Goal: Task Accomplishment & Management: Use online tool/utility

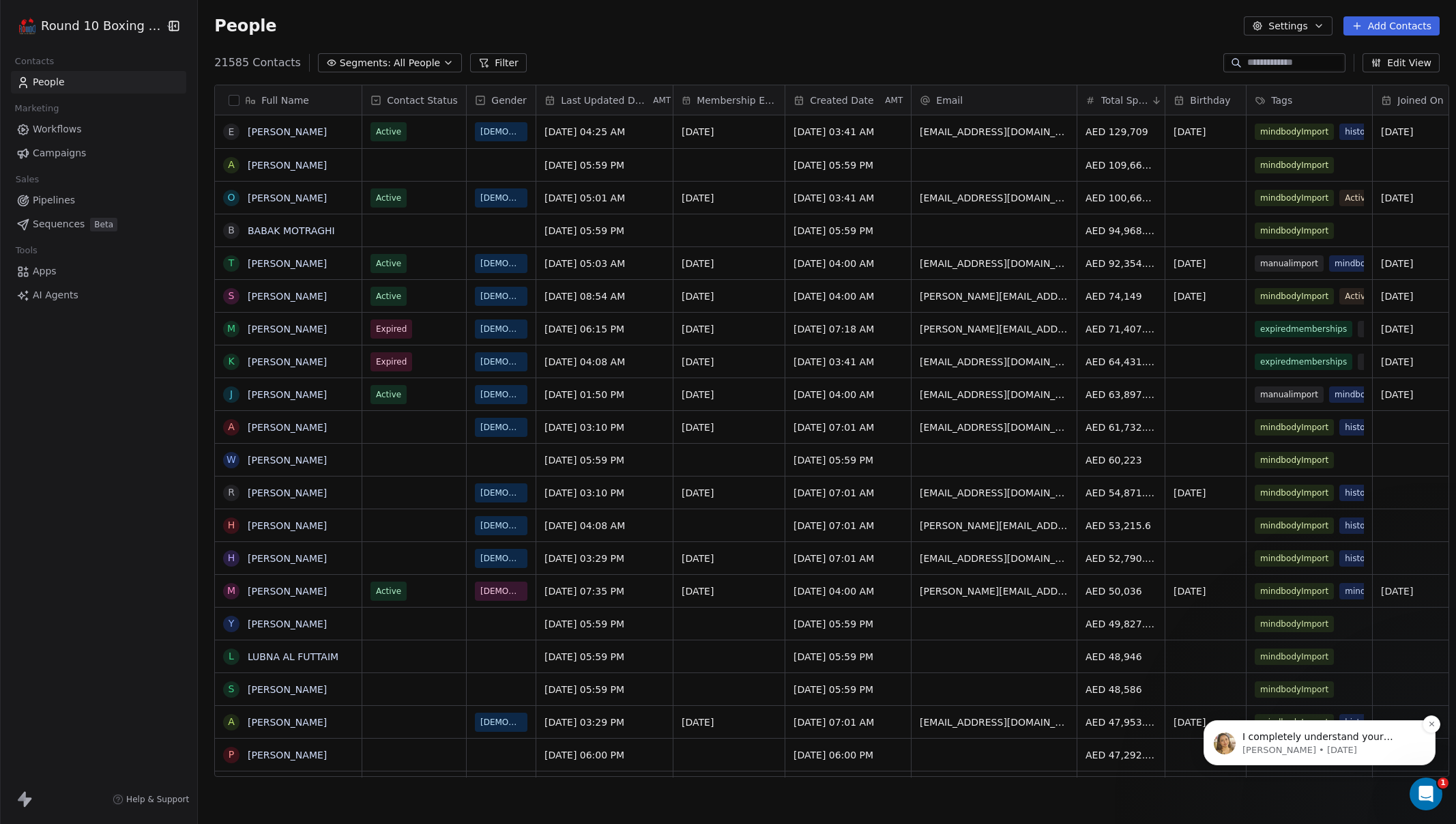
click at [1320, 738] on p "I completely understand your concern, having all your social icons neatly align…" at bounding box center [1330, 737] width 176 height 14
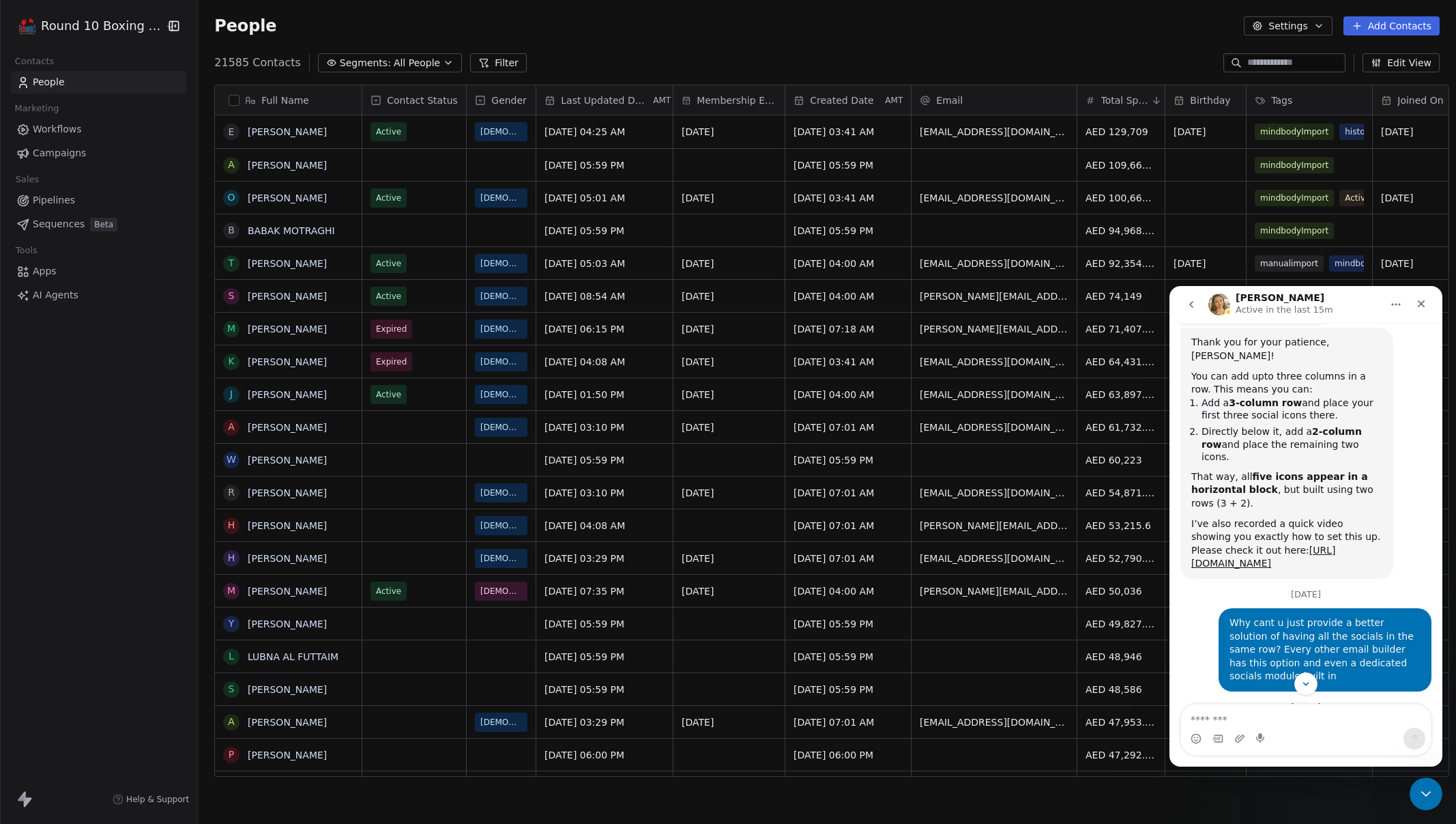
scroll to position [1299, 0]
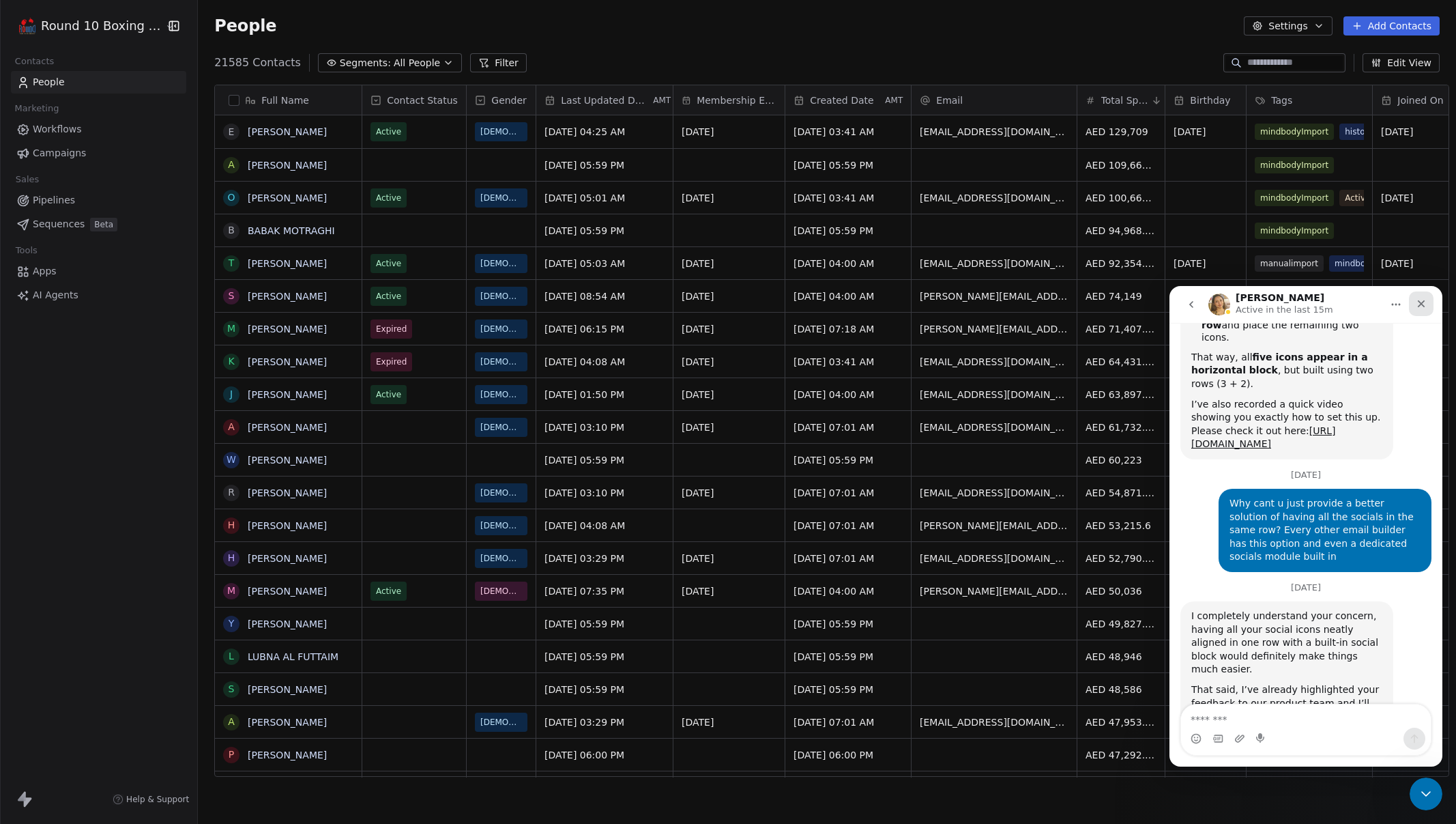
click at [1424, 304] on icon "Close" at bounding box center [1421, 304] width 11 height 11
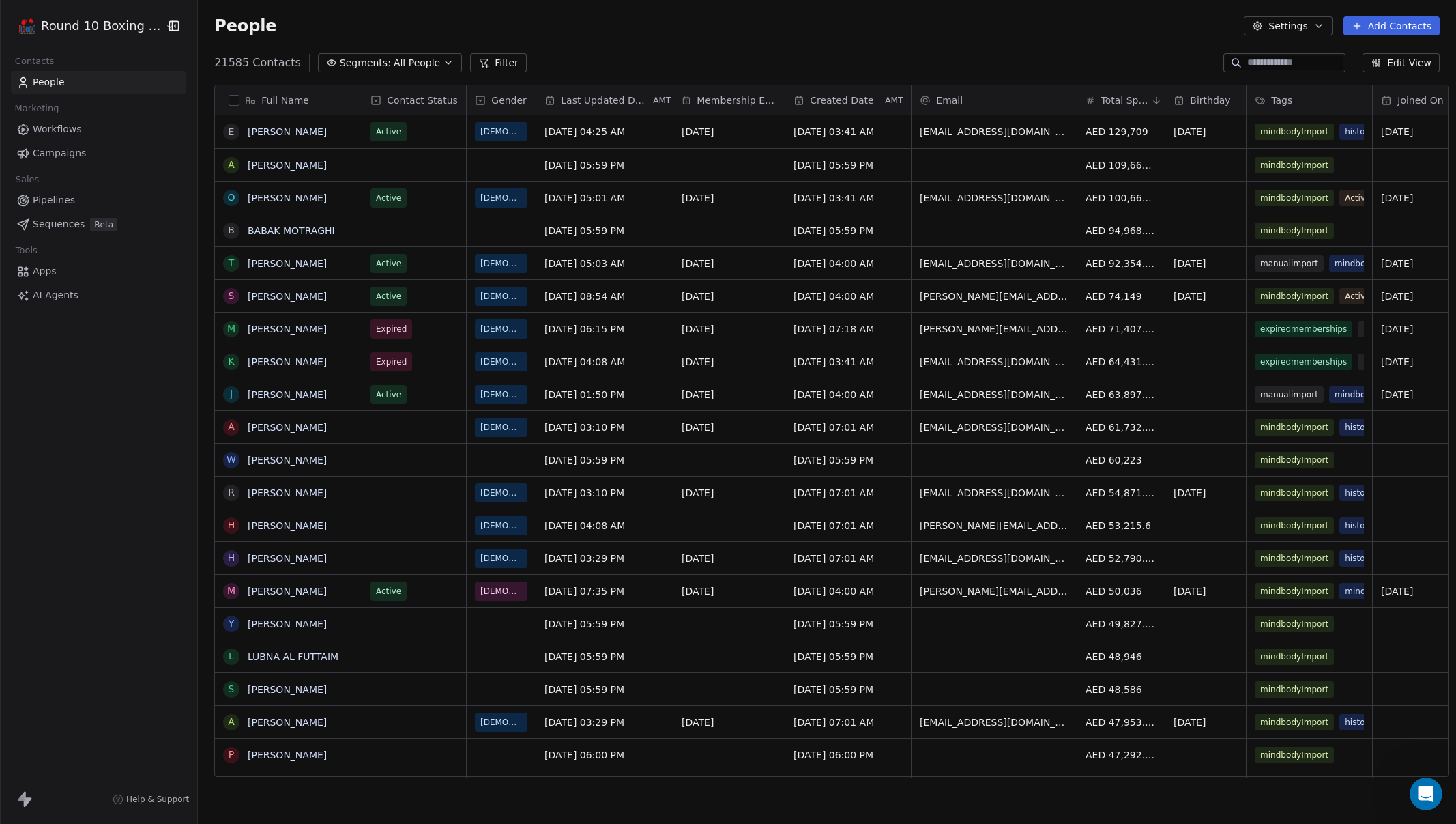
click at [137, 400] on div "Round 10 Boxing Club Contacts People Marketing Workflows Campaigns Sales Pipeli…" at bounding box center [98, 412] width 197 height 824
click at [112, 20] on html "Round 10 Boxing Club Contacts People Marketing Workflows Campaigns Sales Pipeli…" at bounding box center [728, 412] width 1456 height 824
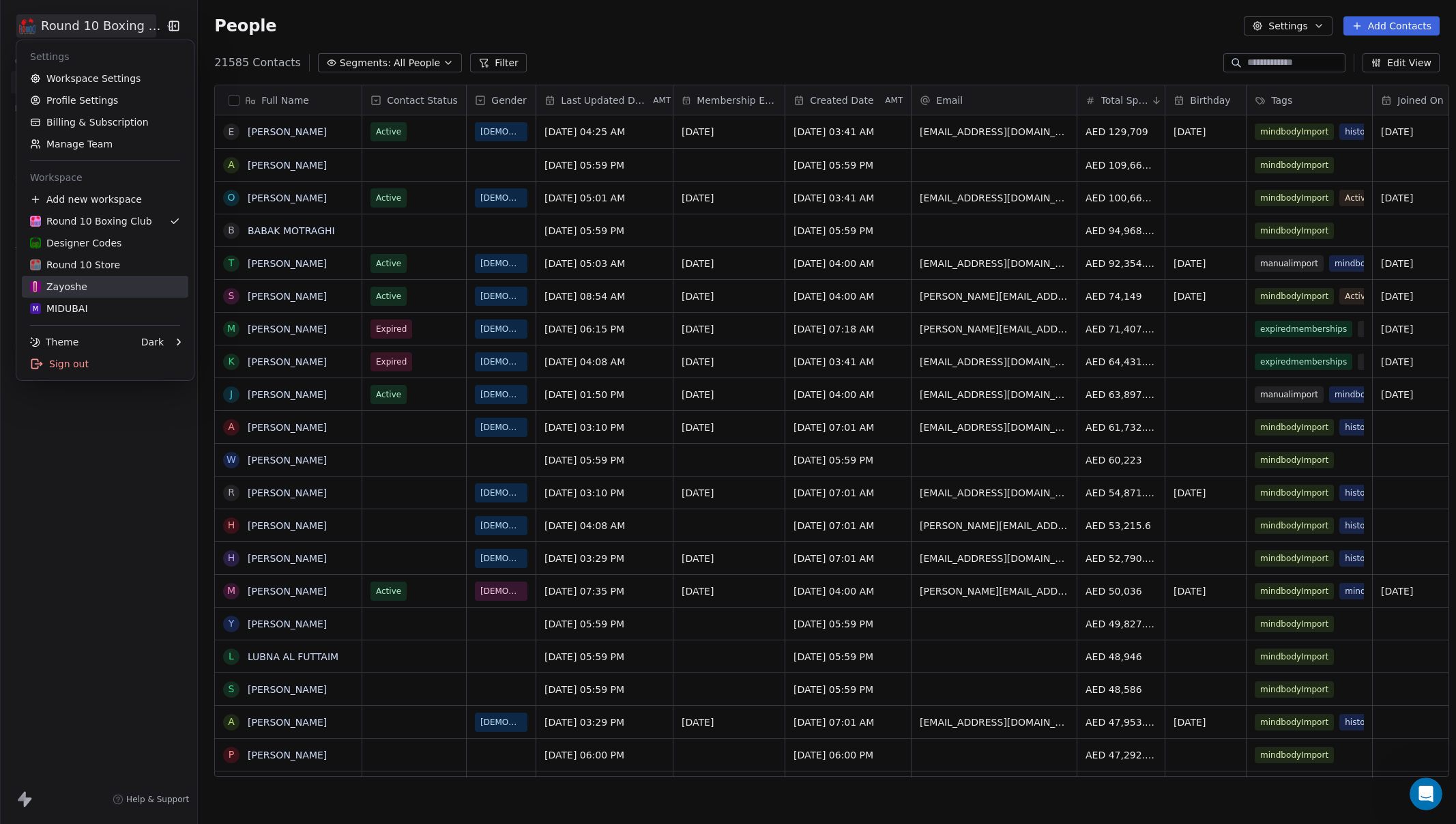
click at [91, 292] on div "Zayoshe" at bounding box center [105, 286] width 150 height 14
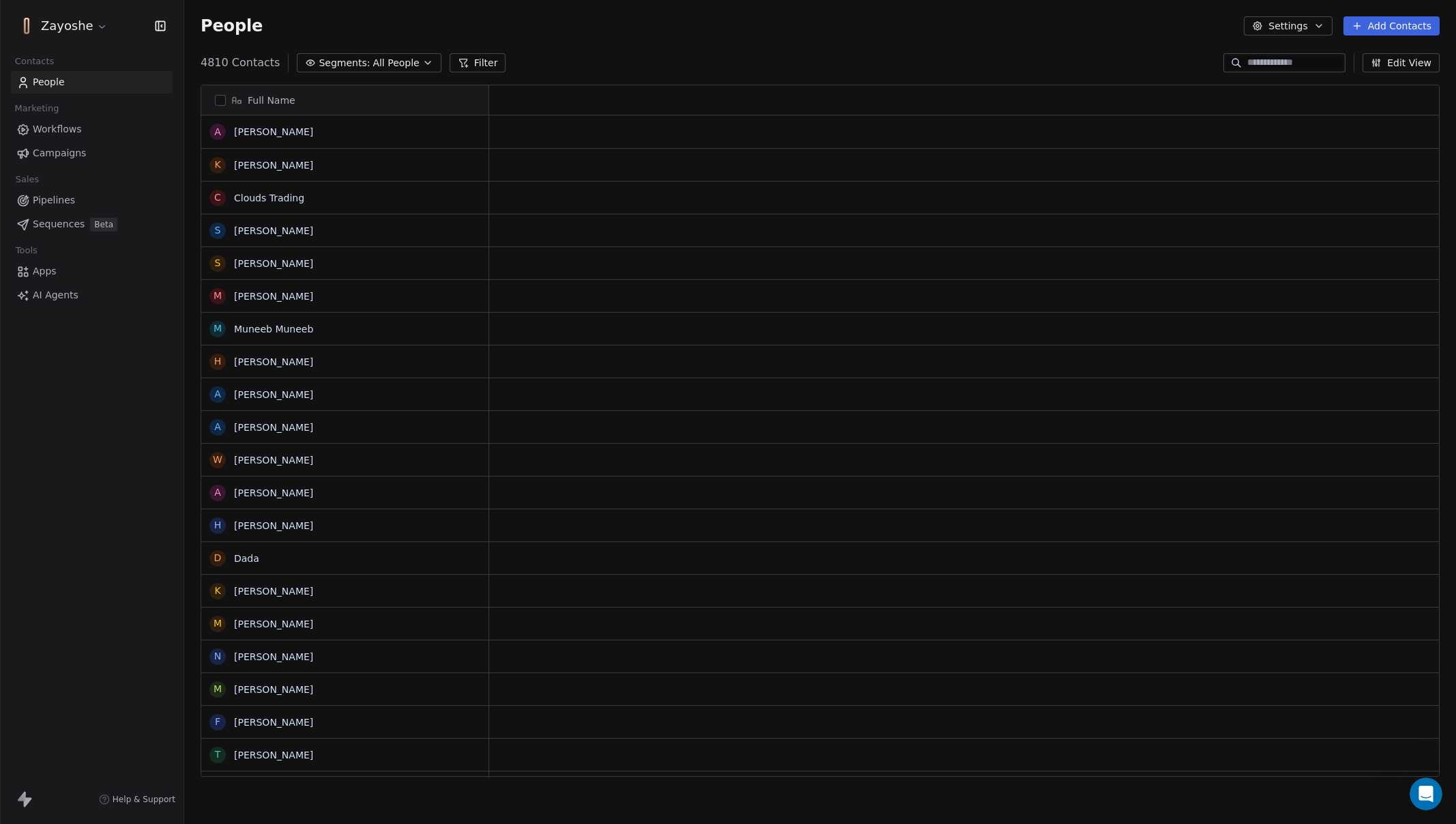
scroll to position [715, 1261]
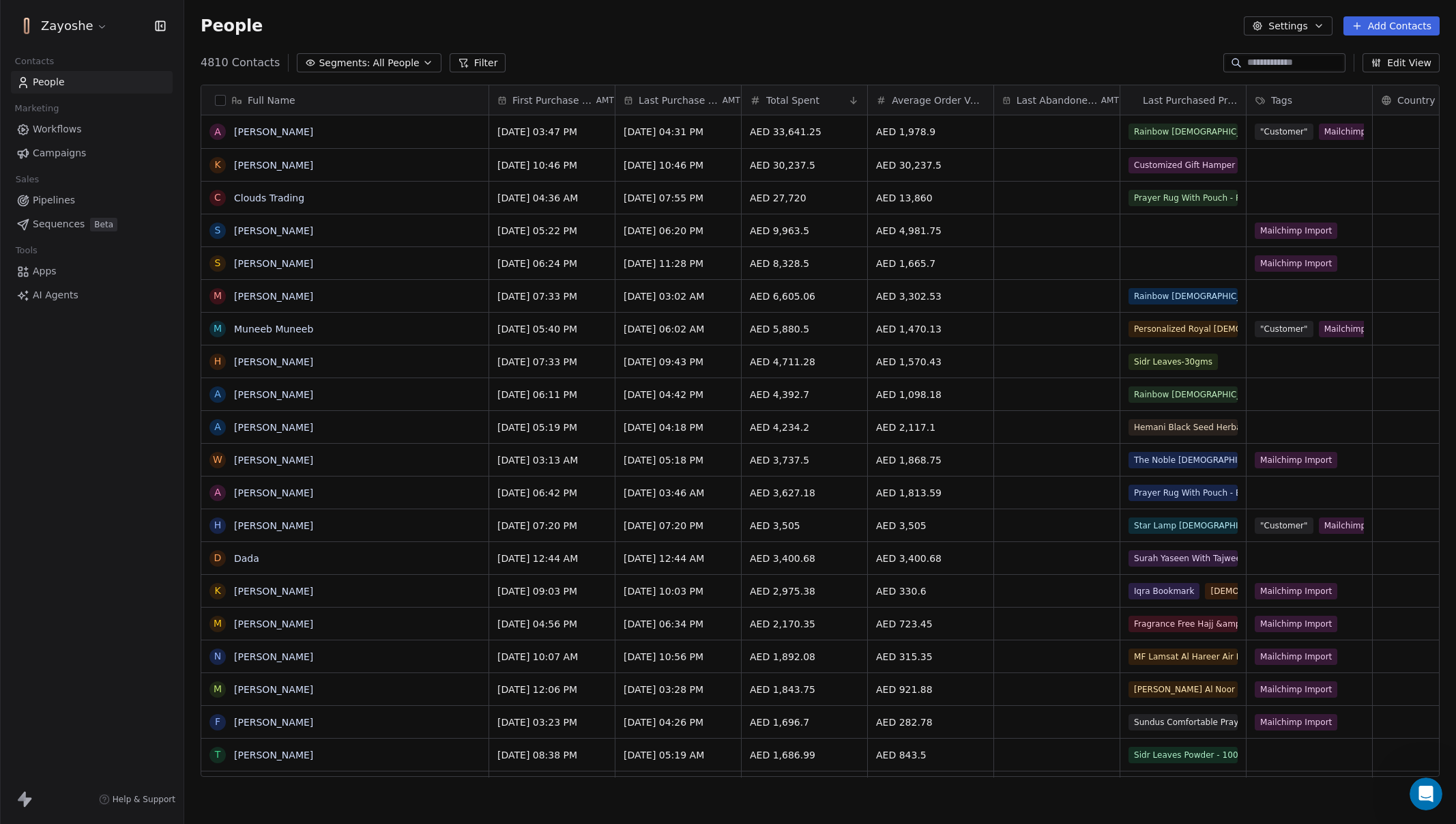
click at [83, 157] on span "Campaigns" at bounding box center [59, 153] width 53 height 15
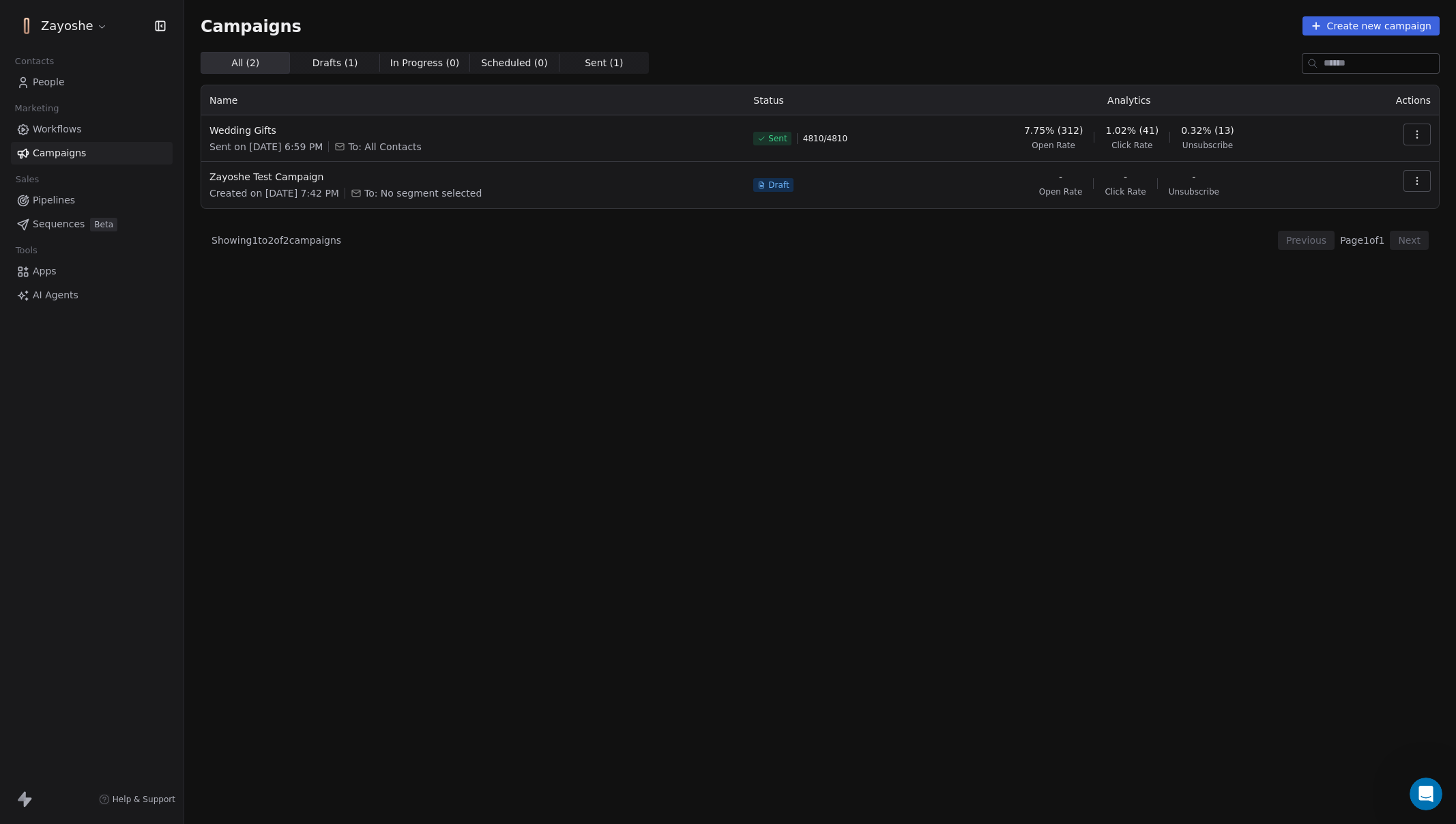
click at [86, 16] on html "Zayoshe Contacts People Marketing Workflows Campaigns Sales Pipelines Sequences…" at bounding box center [728, 412] width 1456 height 824
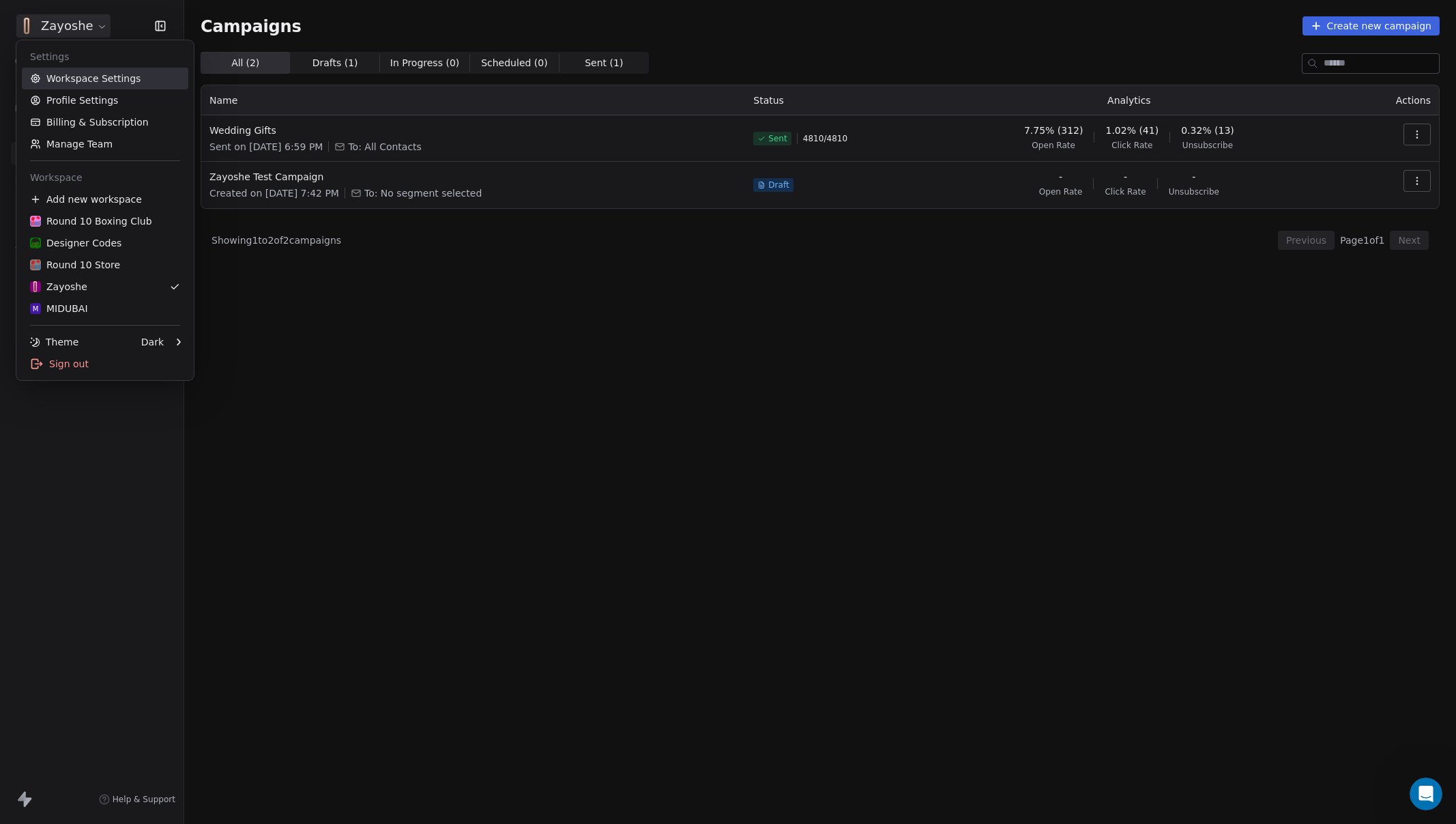
click at [99, 83] on link "Workspace Settings" at bounding box center [105, 78] width 167 height 22
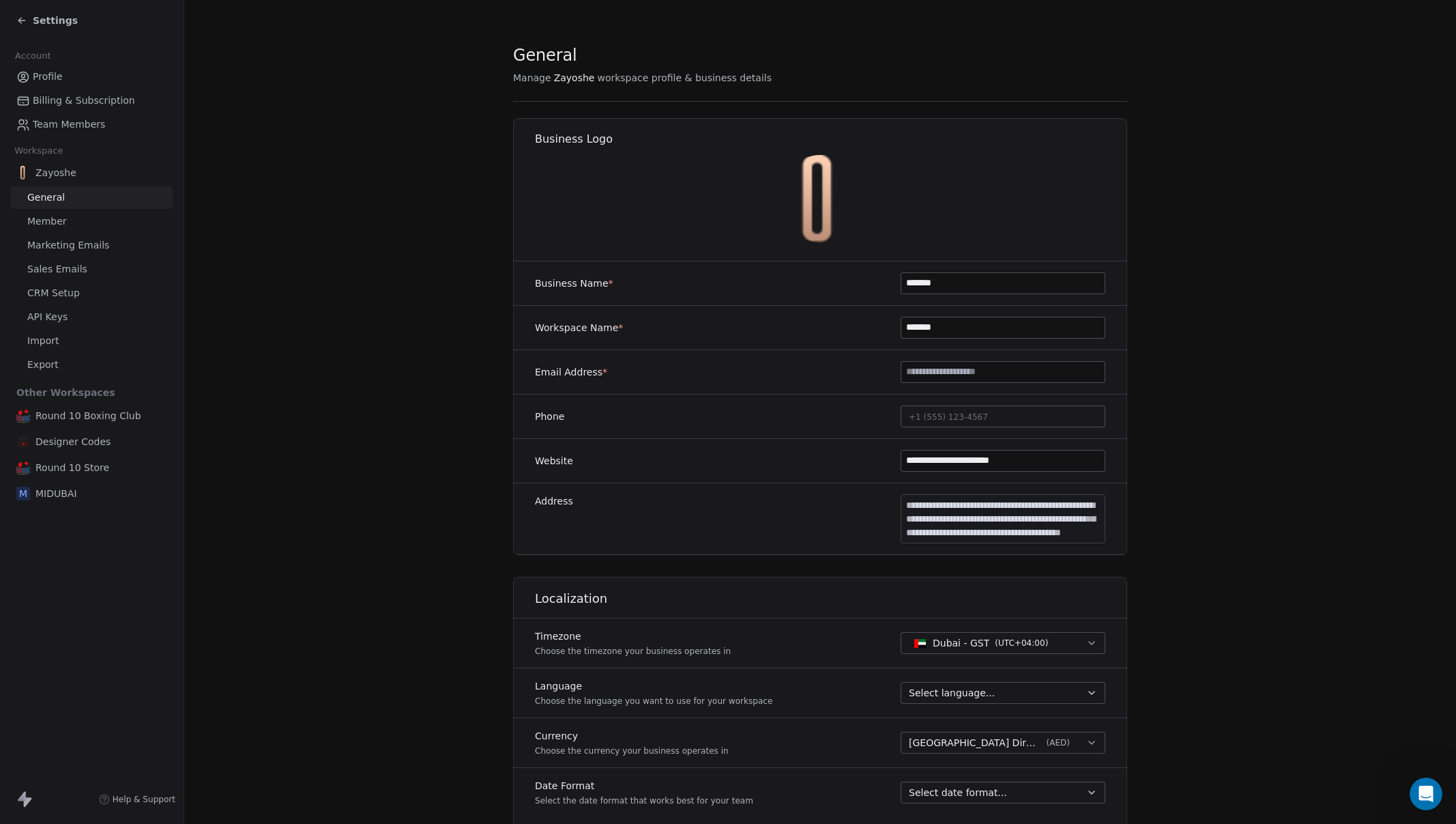
click at [78, 248] on span "Marketing Emails" at bounding box center [68, 246] width 82 height 15
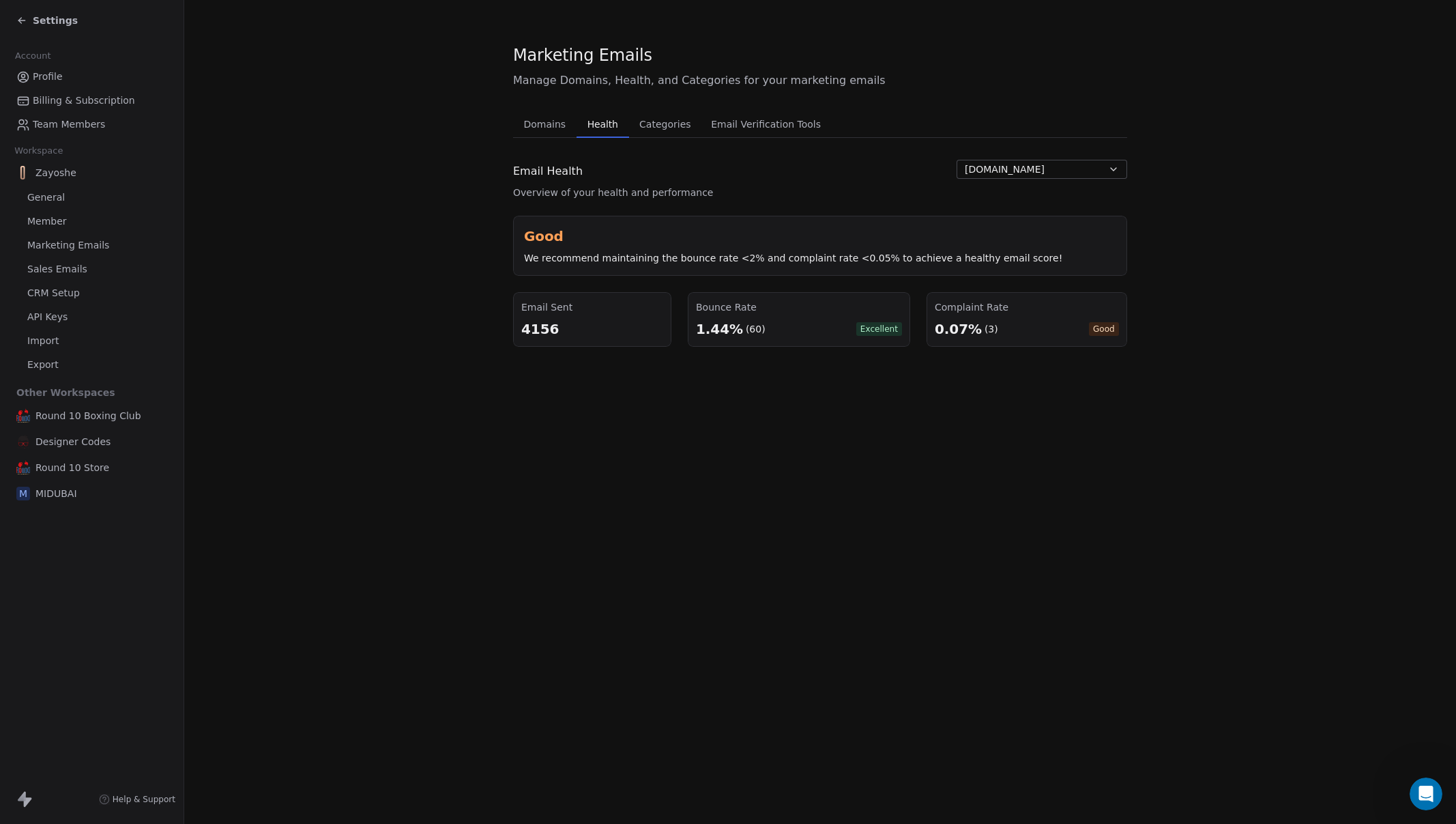
click at [599, 131] on span "Health" at bounding box center [602, 124] width 42 height 19
click at [18, 14] on div "Settings" at bounding box center [46, 20] width 61 height 14
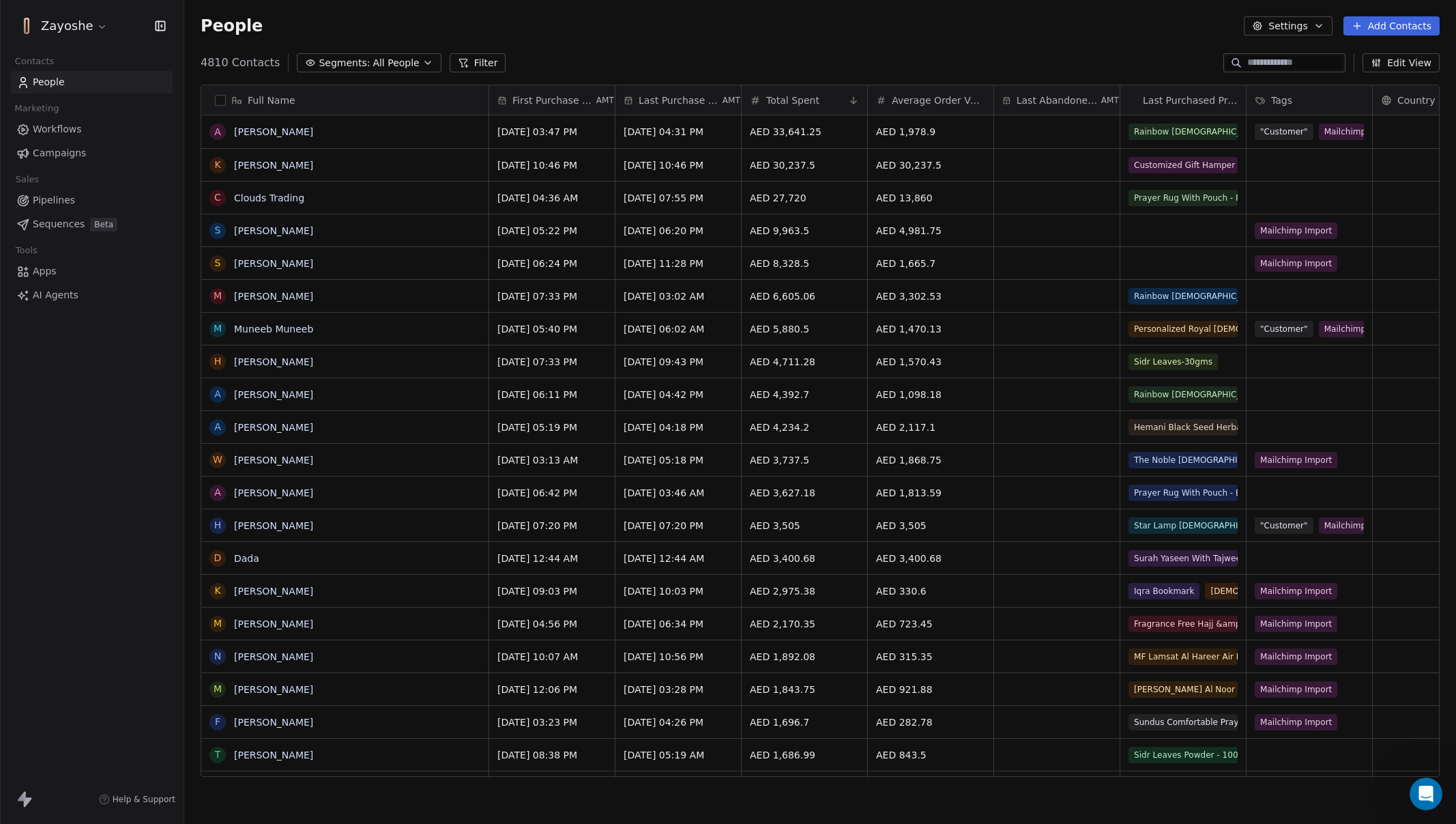
scroll to position [715, 1261]
click at [80, 149] on span "Campaigns" at bounding box center [59, 153] width 53 height 15
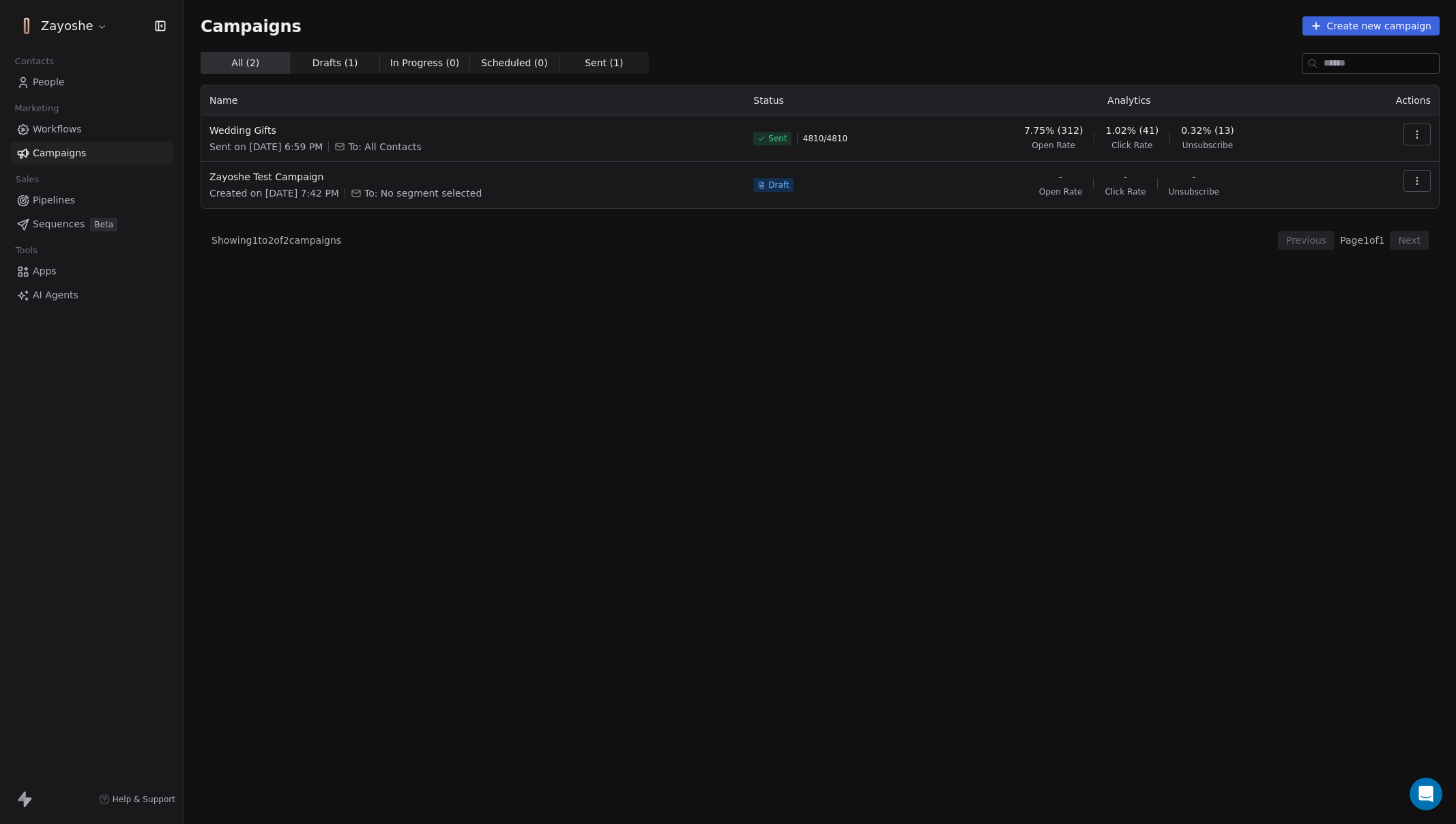
click at [501, 353] on div "All ( 2 ) All ( 2 ) Drafts ( 1 ) Drafts ( 1 ) In Progress ( 0 ) In Progress ( 0…" at bounding box center [819, 378] width 1239 height 652
click at [1416, 135] on icon "button" at bounding box center [1417, 135] width 11 height 11
click at [1383, 184] on div "View Analytics" at bounding box center [1341, 187] width 109 height 22
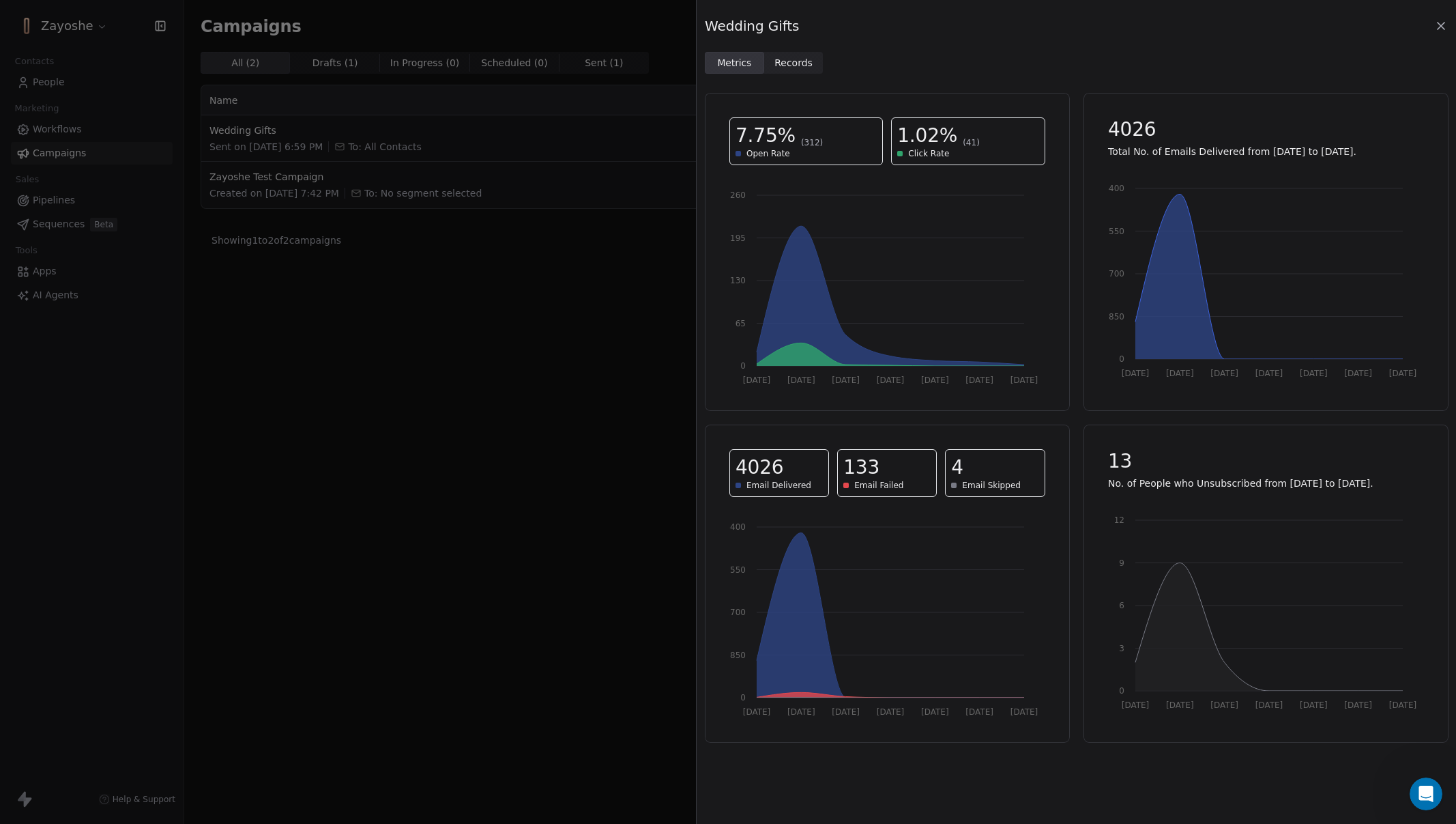
click at [797, 72] on span "Records Records" at bounding box center [794, 63] width 59 height 22
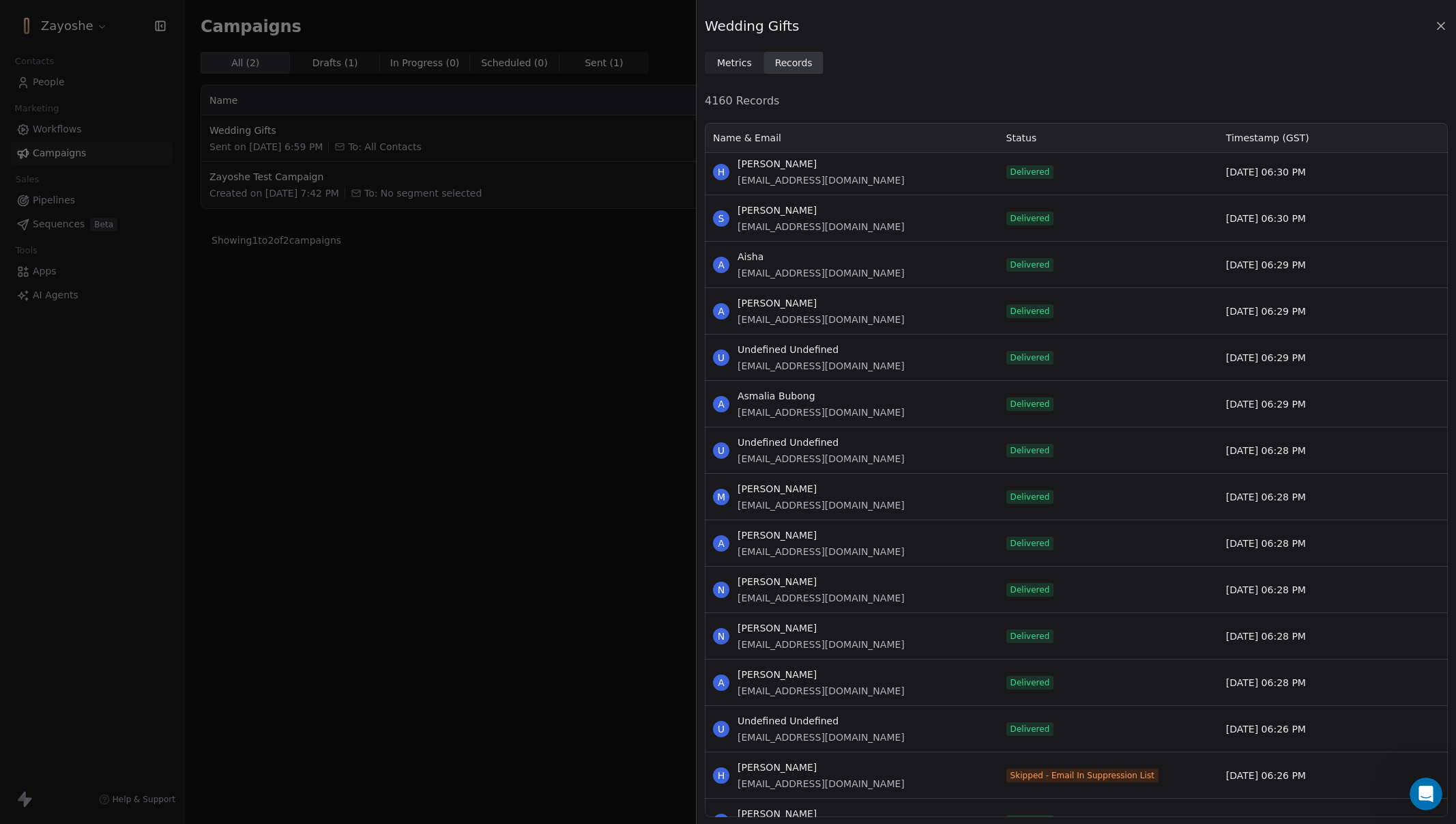
scroll to position [12676, 0]
click at [738, 66] on span "Metrics" at bounding box center [734, 63] width 35 height 15
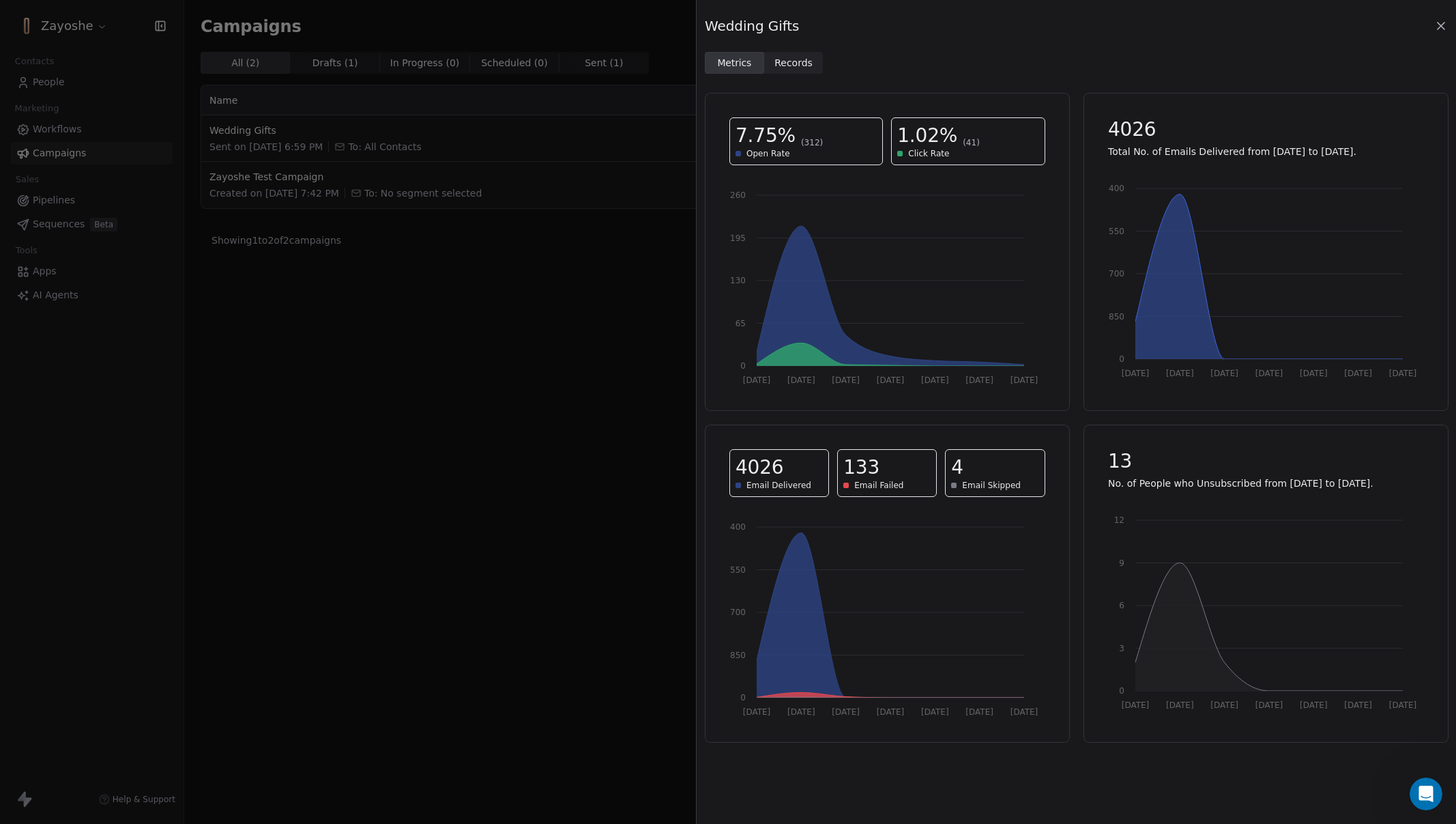
click at [803, 72] on span "Records Records" at bounding box center [794, 63] width 59 height 22
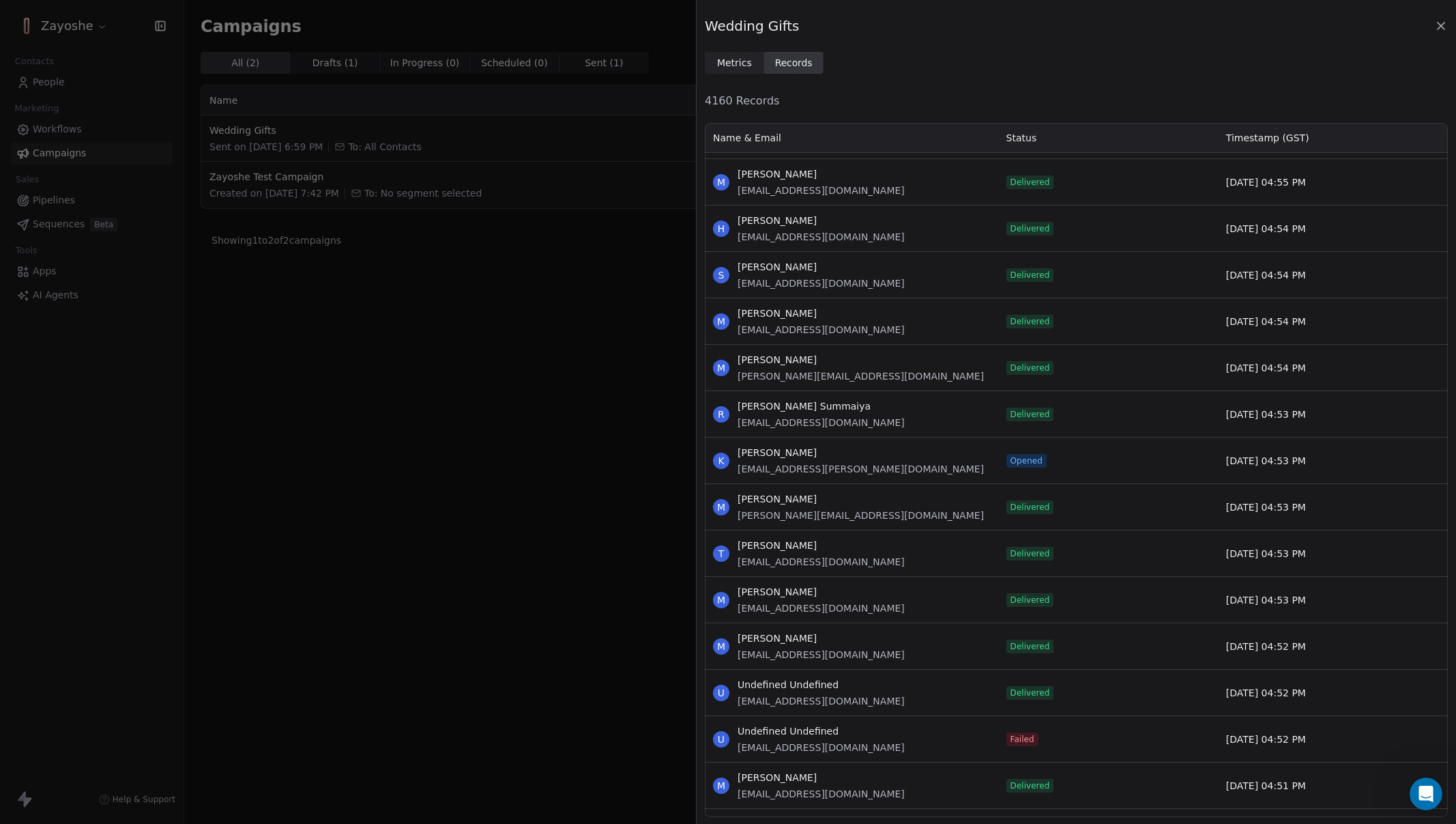
scroll to position [28299, 0]
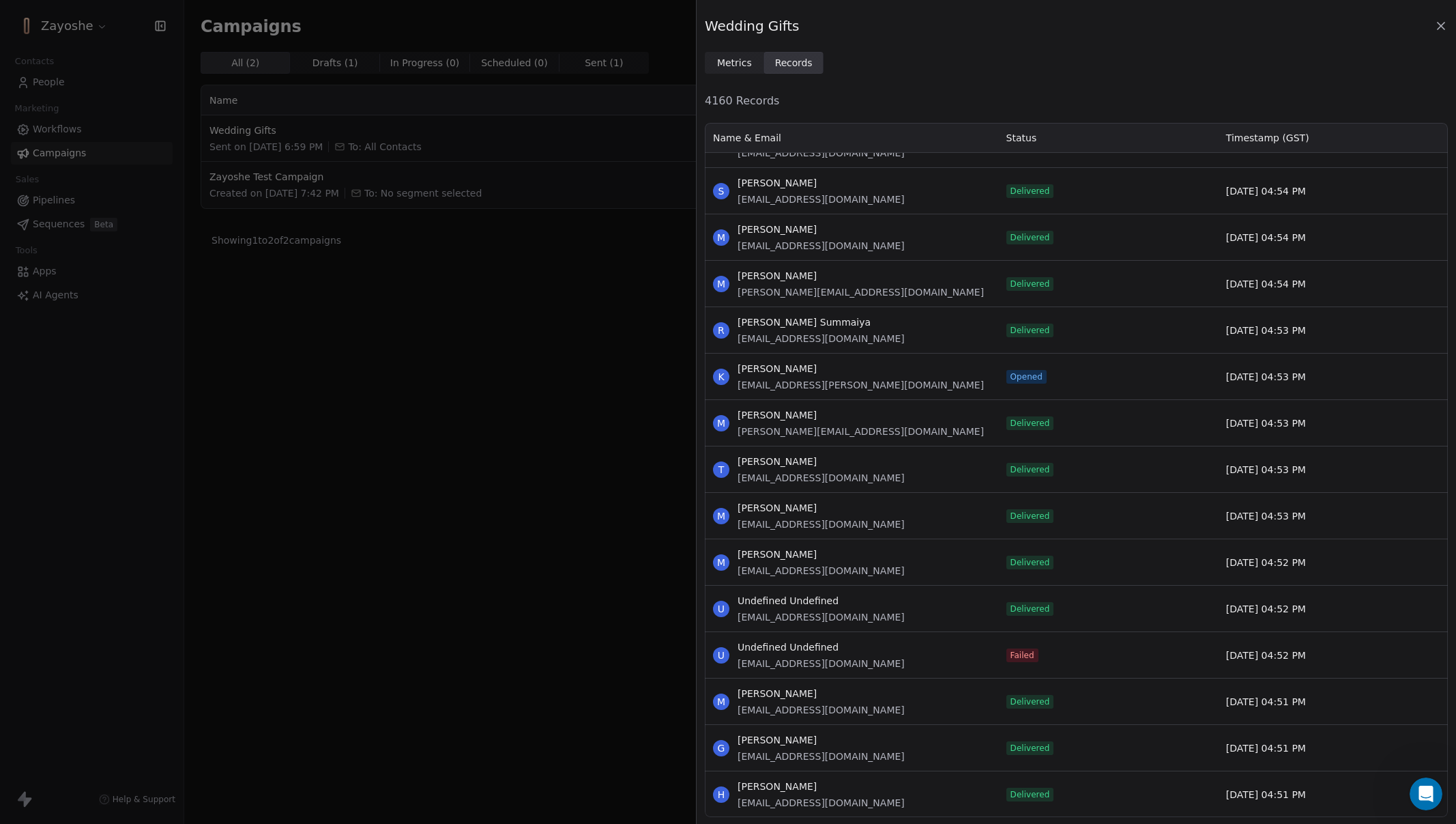
click at [521, 563] on div "Wedding Gifts Metrics Metrics Records Records 4160 Records Name & Email Status …" at bounding box center [728, 412] width 1456 height 824
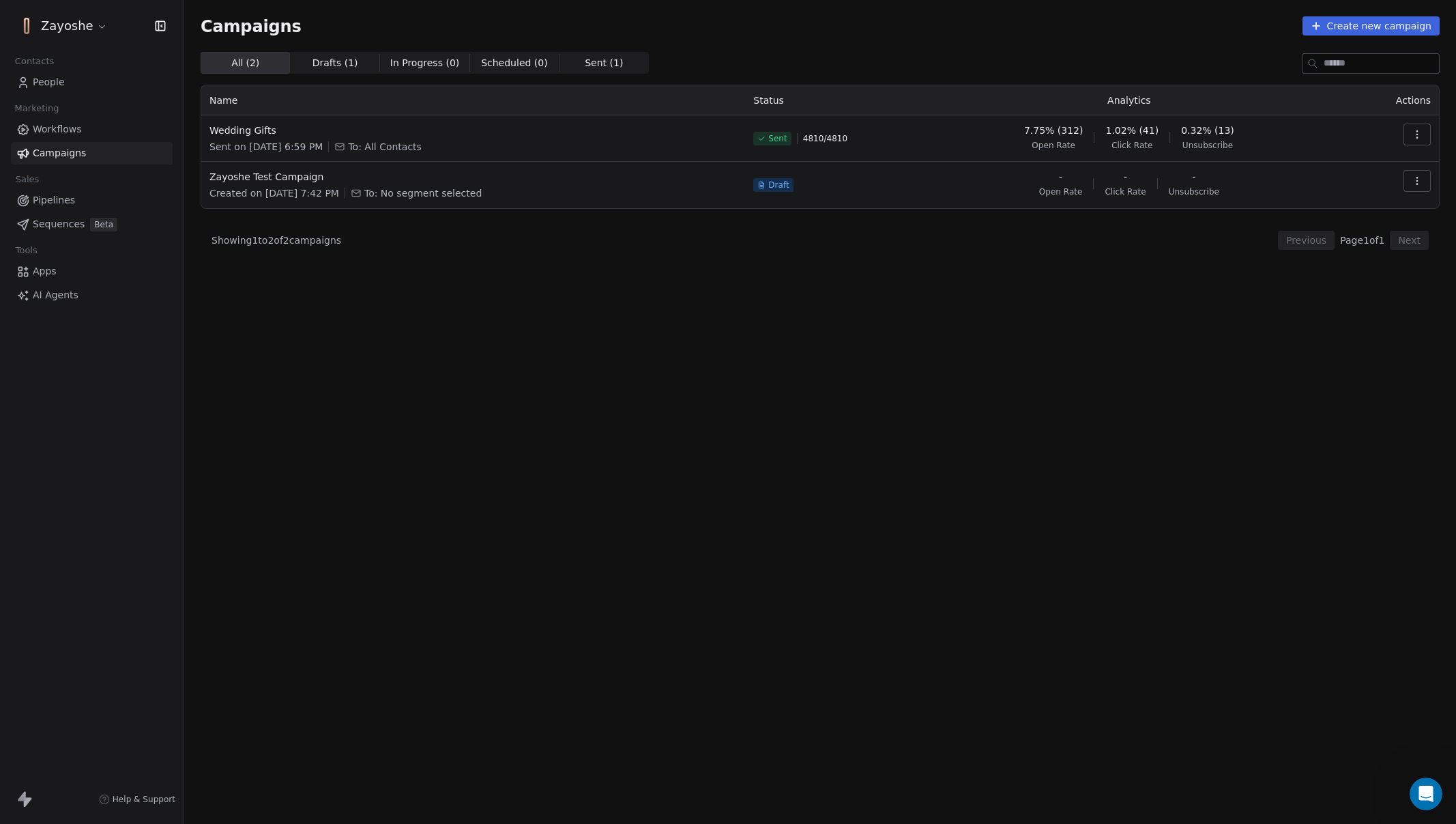
click at [66, 84] on link "People" at bounding box center [92, 82] width 162 height 23
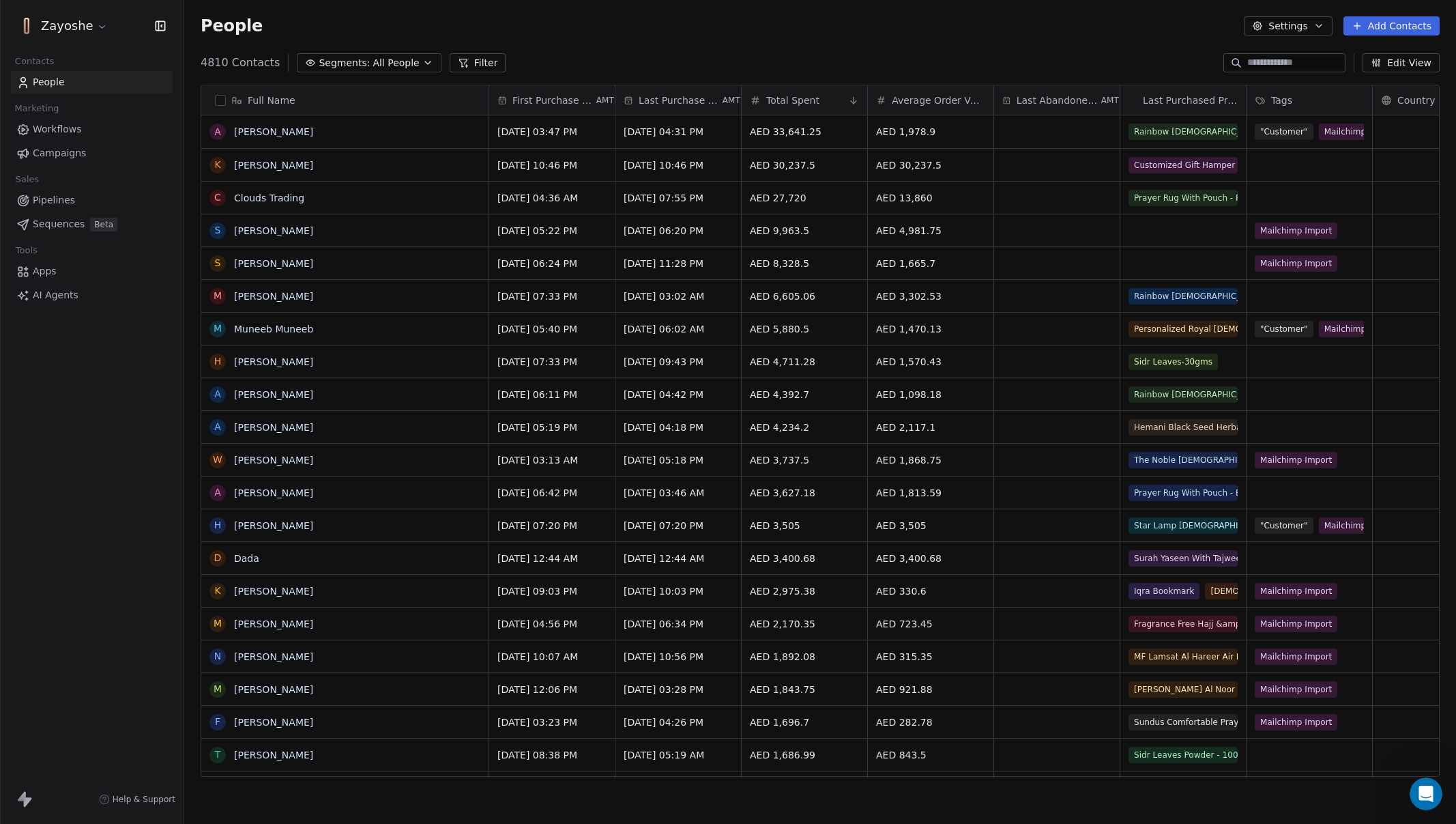
scroll to position [715, 1261]
click at [1254, 53] on div at bounding box center [1284, 62] width 122 height 19
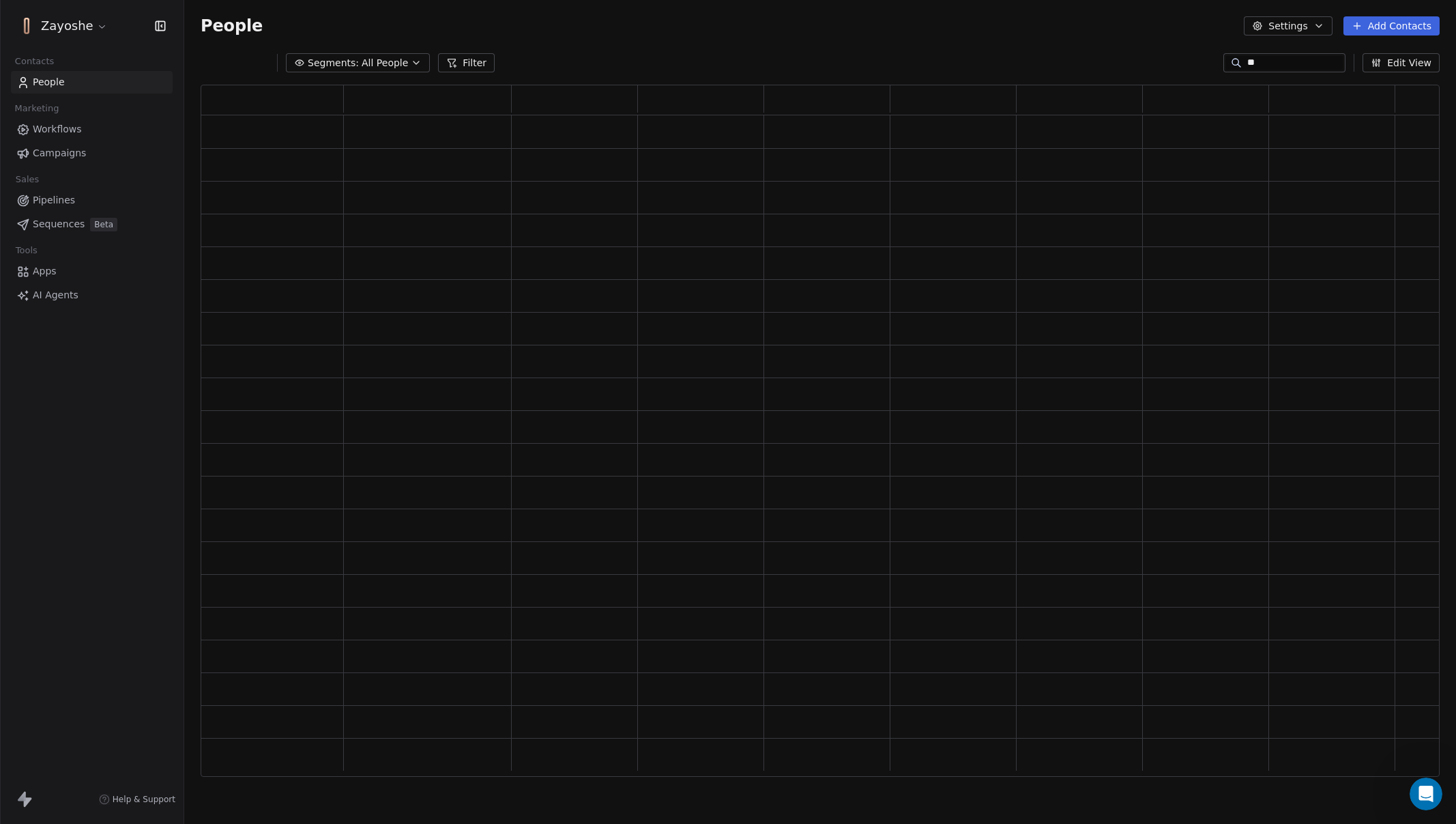
scroll to position [682, 1228]
type input "****"
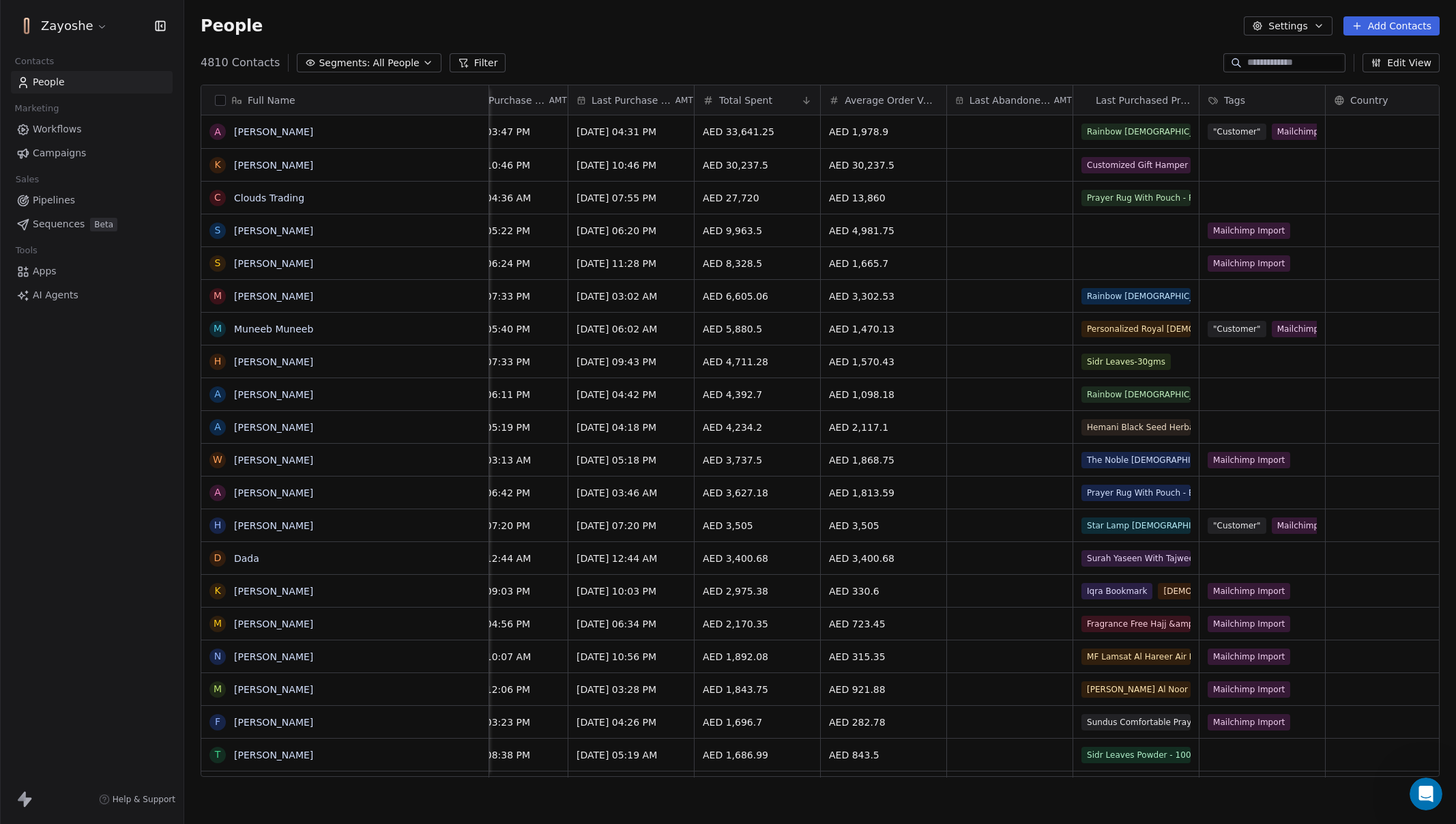
scroll to position [0, 0]
